Goal: Navigation & Orientation: Find specific page/section

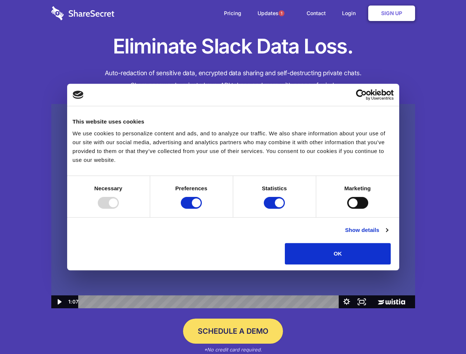
click at [233, 177] on img at bounding box center [233, 206] width 364 height 205
click at [119, 209] on div at bounding box center [108, 203] width 21 height 12
click at [202, 209] on input "Preferences" at bounding box center [191, 203] width 21 height 12
checkbox input "false"
click at [275, 209] on input "Statistics" at bounding box center [274, 203] width 21 height 12
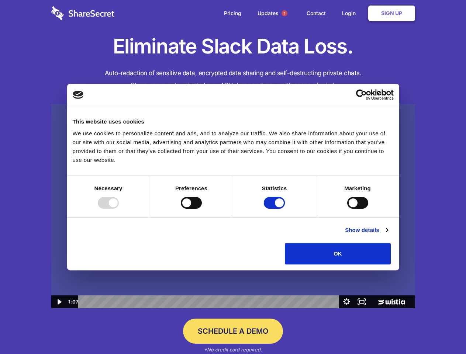
checkbox input "false"
click at [347, 209] on input "Marketing" at bounding box center [357, 203] width 21 height 12
checkbox input "true"
click at [388, 235] on link "Show details" at bounding box center [366, 230] width 43 height 9
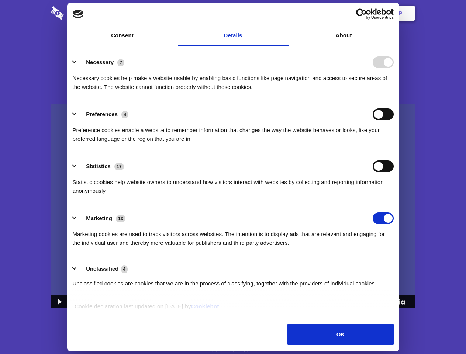
click at [394, 144] on div "Preference cookies enable a website to remember information that changes the wa…" at bounding box center [233, 131] width 321 height 23
click at [284, 13] on span "1" at bounding box center [284, 13] width 6 height 6
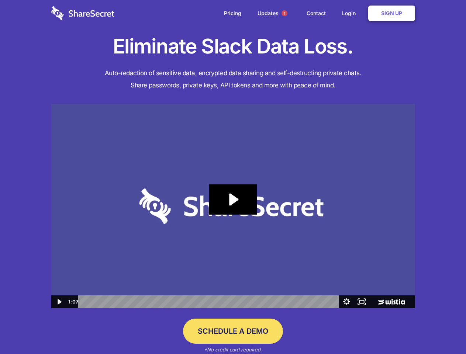
click at [233, 206] on icon "Play Video: Sharesecret Slack Extension" at bounding box center [232, 199] width 47 height 30
